Goal: Information Seeking & Learning: Learn about a topic

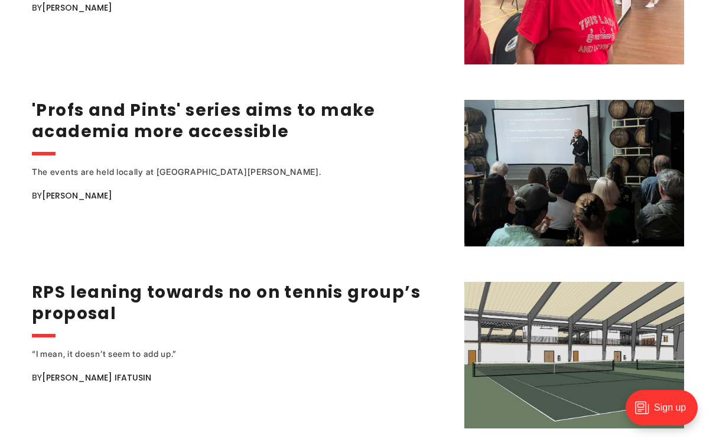
scroll to position [1713, 0]
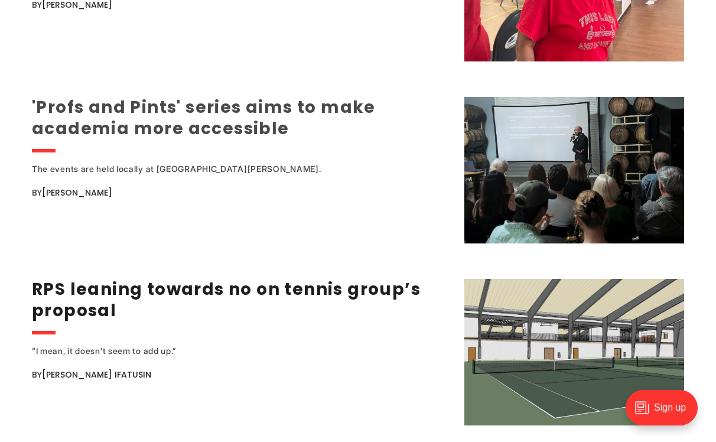
click at [229, 116] on link "'Profs and Pints' series aims to make academia more accessible" at bounding box center [204, 118] width 344 height 44
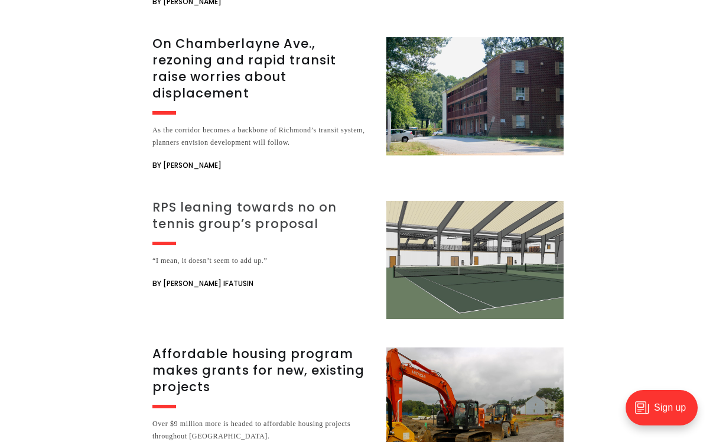
scroll to position [2262, 0]
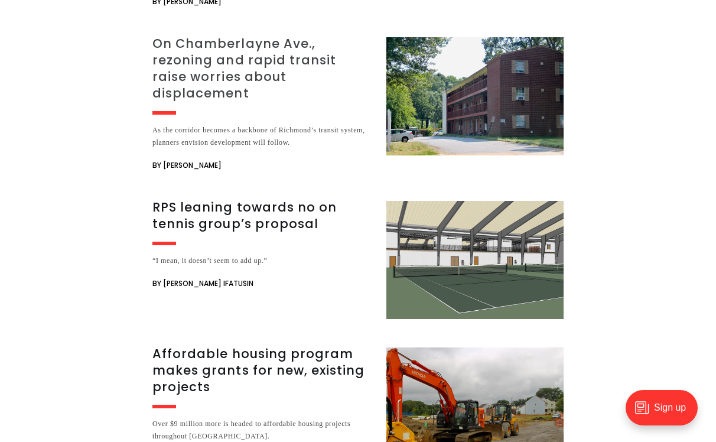
click at [241, 35] on h3 "On Chamberlayne Ave., rezoning and rapid transit raise worries about displaceme…" at bounding box center [262, 68] width 220 height 66
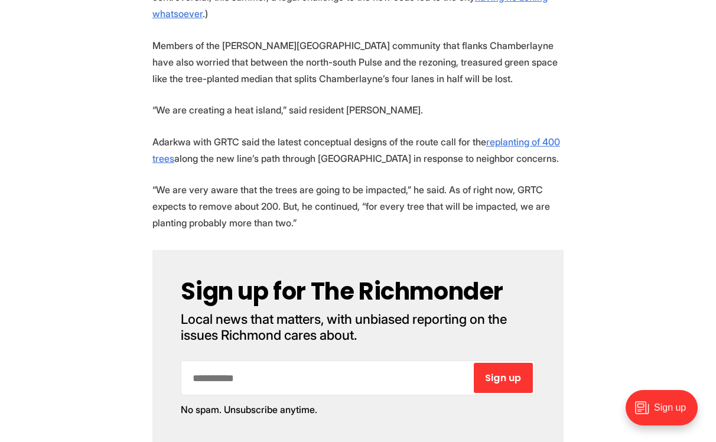
scroll to position [2644, 0]
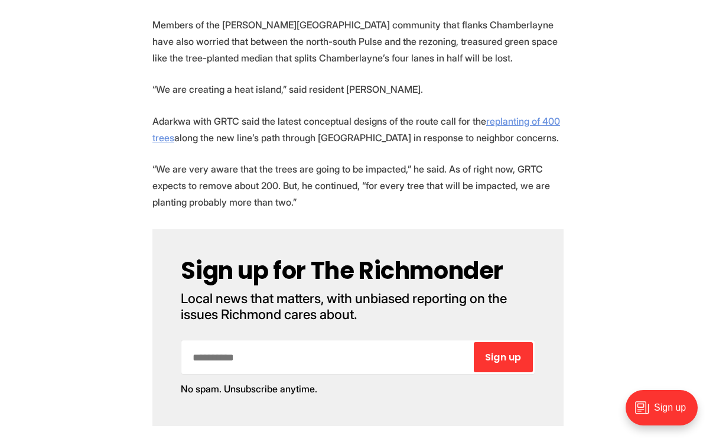
click at [517, 121] on u "replanting of 400 trees" at bounding box center [356, 129] width 408 height 28
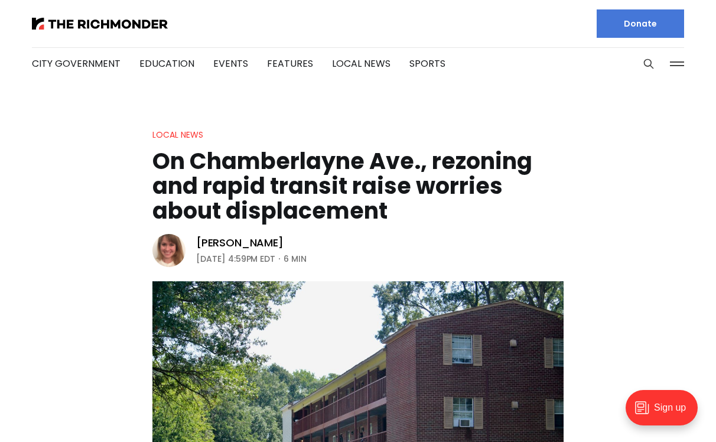
scroll to position [0, 0]
click at [66, 14] on div at bounding box center [190, 23] width 317 height 47
click at [68, 22] on img at bounding box center [100, 24] width 136 height 12
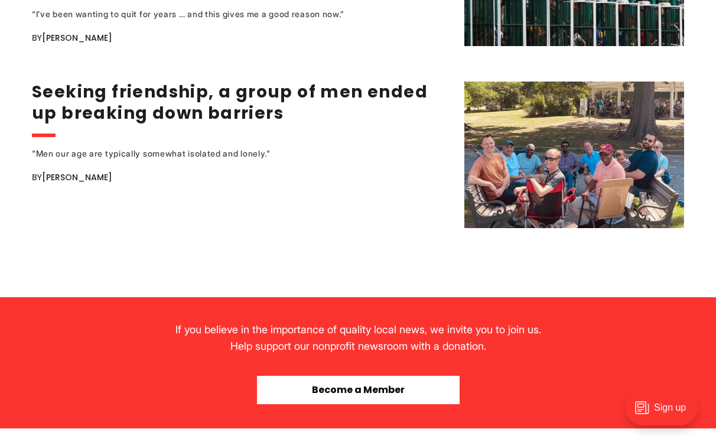
scroll to position [2459, 0]
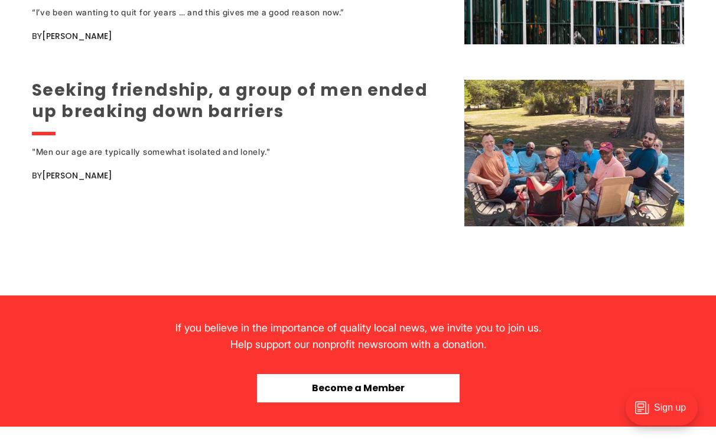
click at [333, 85] on link "Seeking friendship, a group of men ended up breaking down barriers" at bounding box center [230, 101] width 396 height 44
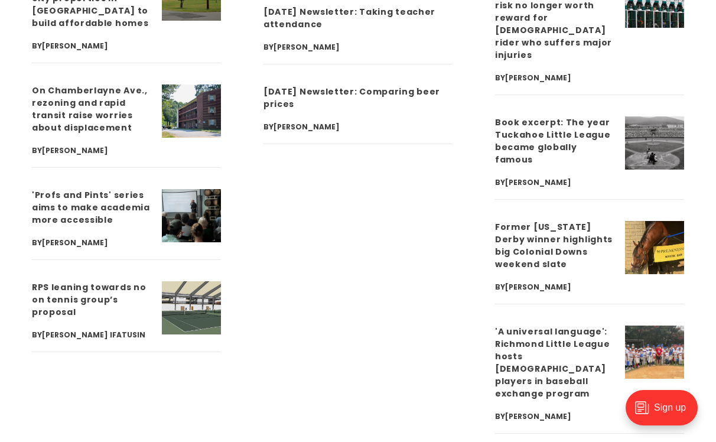
scroll to position [3932, 0]
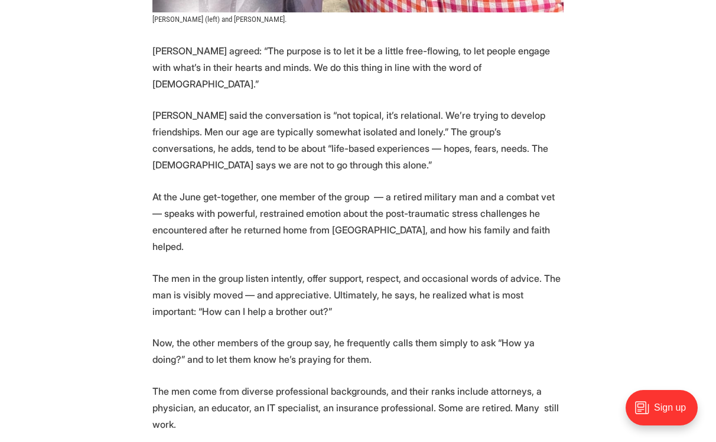
scroll to position [1845, 0]
